Goal: Information Seeking & Learning: Find specific page/section

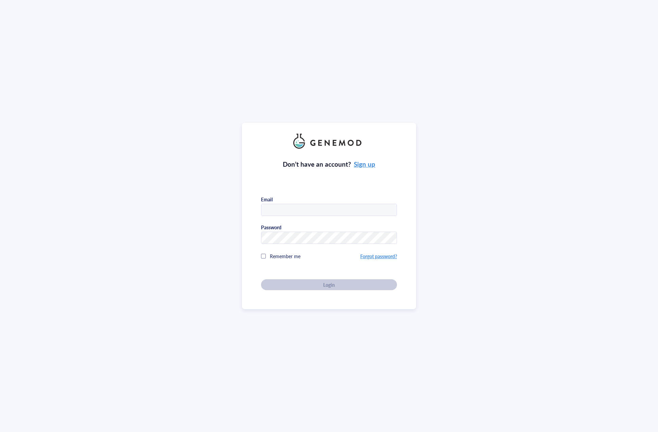
type input "[EMAIL_ADDRESS][DOMAIN_NAME]"
click at [326, 262] on div "Don’t have an account? Sign up Email [EMAIL_ADDRESS][DOMAIN_NAME] Password Reme…" at bounding box center [329, 219] width 136 height 141
click at [328, 279] on button "Login" at bounding box center [329, 284] width 136 height 11
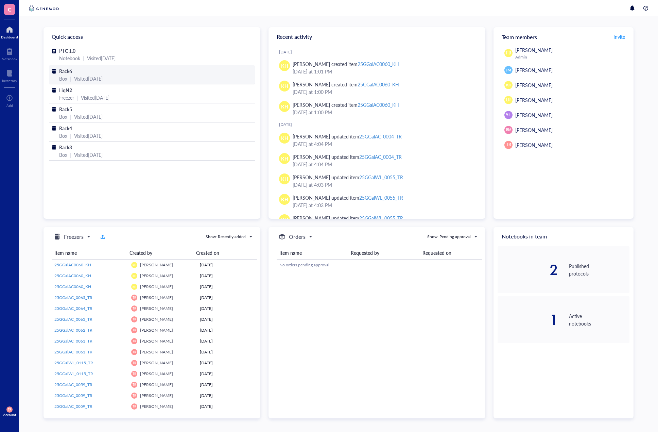
click at [67, 69] on span "Rack6" at bounding box center [65, 71] width 13 height 7
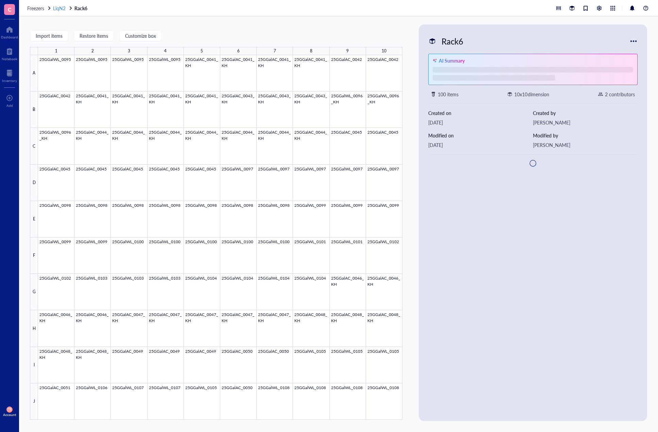
click at [64, 8] on span "LiqN2" at bounding box center [59, 8] width 13 height 7
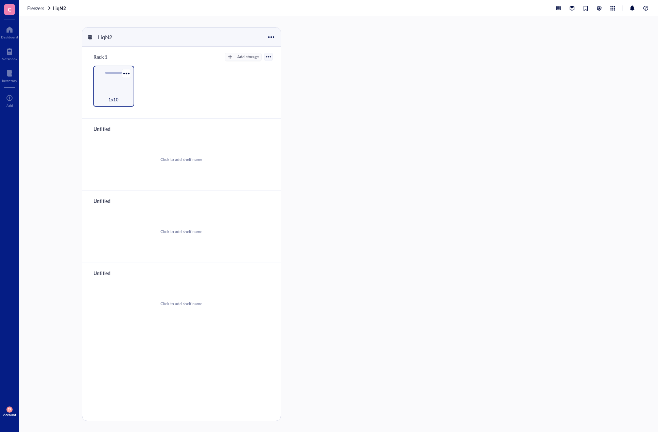
click at [120, 84] on div "1x10" at bounding box center [113, 86] width 41 height 41
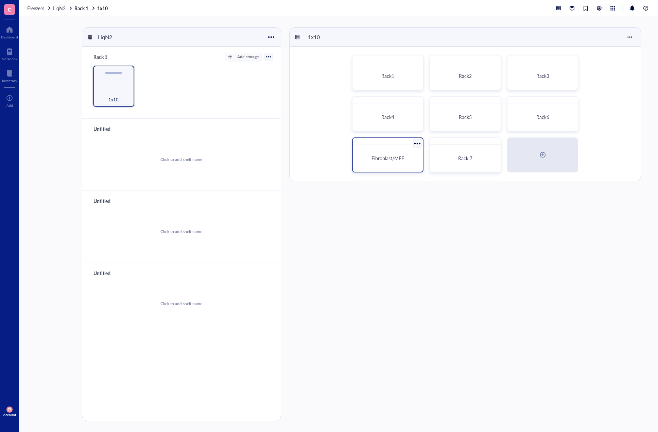
click at [386, 156] on span "Fibroblast/MEF" at bounding box center [388, 158] width 33 height 7
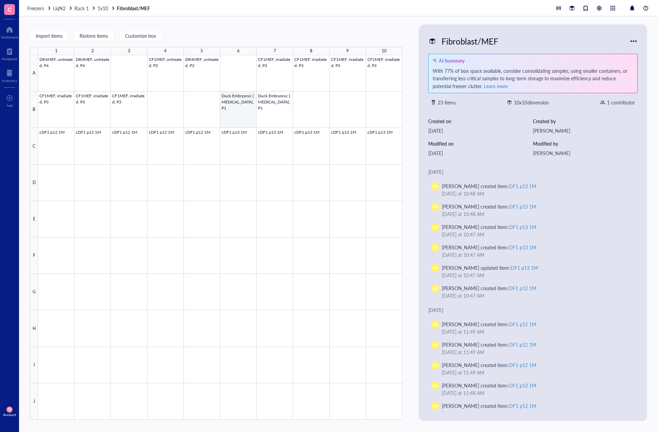
click at [241, 113] on div at bounding box center [220, 237] width 364 height 364
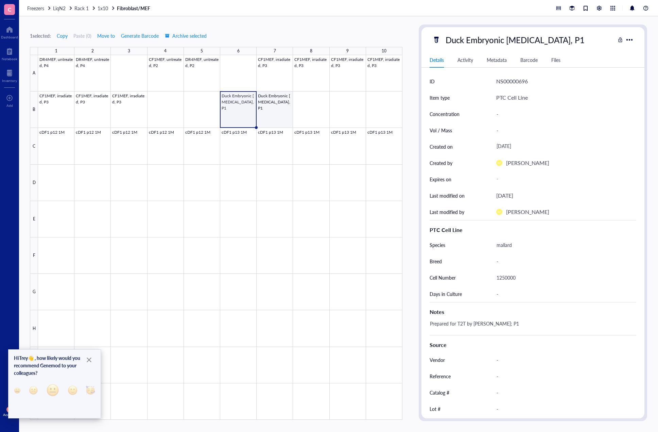
click at [283, 123] on div at bounding box center [220, 237] width 364 height 364
click at [238, 118] on div at bounding box center [220, 237] width 364 height 364
click at [275, 119] on div at bounding box center [220, 237] width 364 height 364
click at [243, 115] on div at bounding box center [220, 237] width 364 height 364
click at [272, 111] on div at bounding box center [220, 237] width 364 height 364
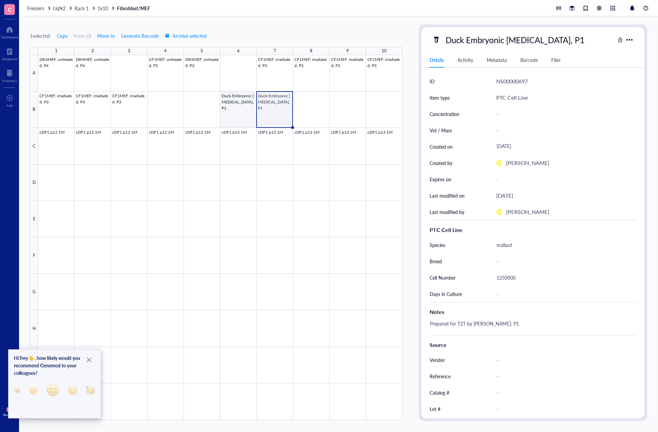
click at [236, 113] on div at bounding box center [220, 237] width 364 height 364
click at [290, 112] on div at bounding box center [220, 237] width 364 height 364
click at [245, 113] on div at bounding box center [220, 237] width 364 height 364
click at [287, 113] on div at bounding box center [220, 237] width 364 height 364
click at [89, 360] on icon "Close" at bounding box center [89, 359] width 5 height 5
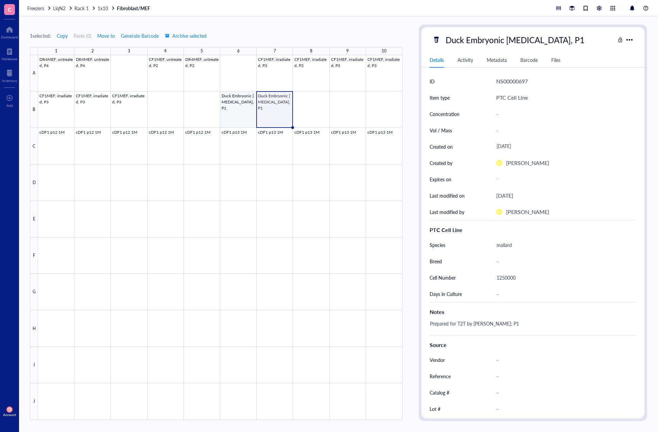
click at [239, 115] on div at bounding box center [220, 237] width 364 height 364
click at [274, 115] on div at bounding box center [220, 237] width 364 height 364
click at [247, 116] on div at bounding box center [220, 237] width 364 height 364
click at [271, 117] on div at bounding box center [220, 237] width 364 height 364
